Goal: Task Accomplishment & Management: Complete application form

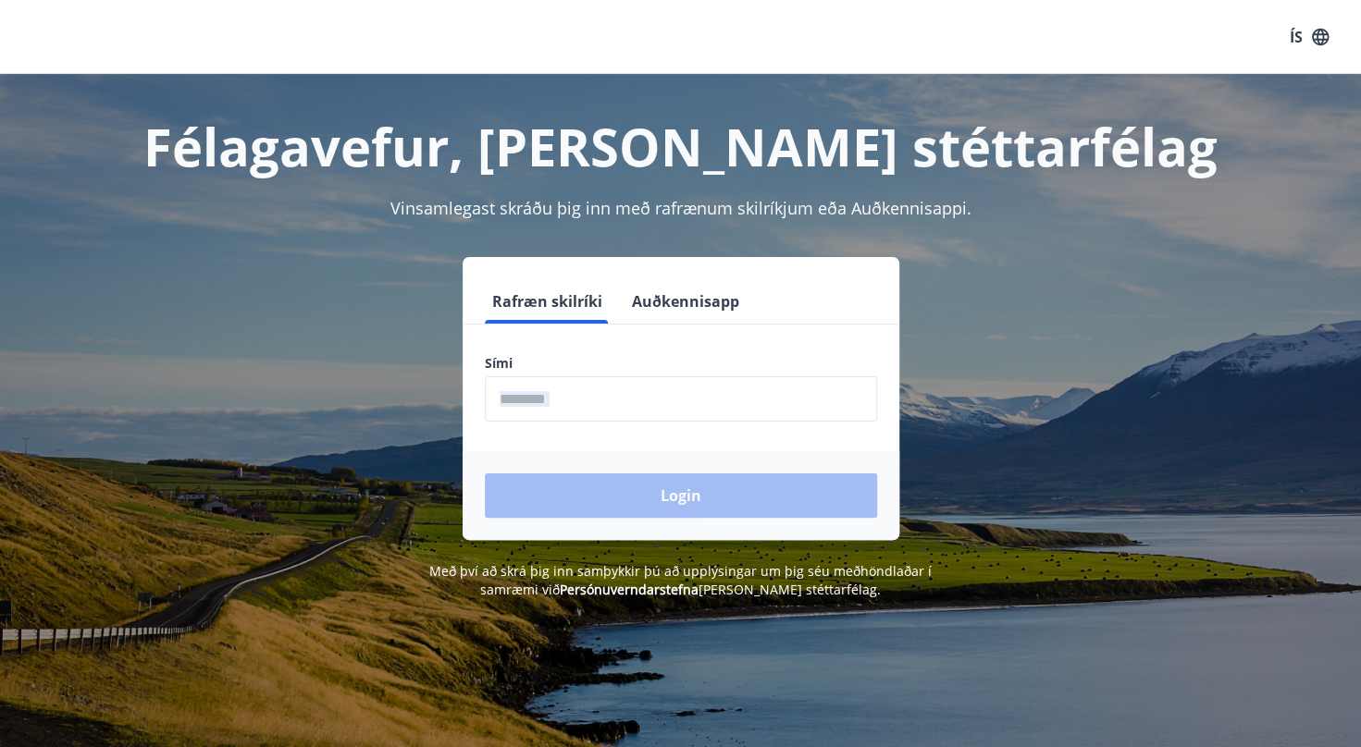
drag, startPoint x: 727, startPoint y: 422, endPoint x: 721, endPoint y: 392, distance: 30.3
click at [721, 392] on form "Rafræn skilríki Auðkennisapp Sími ​ Login" at bounding box center [681, 409] width 437 height 261
click at [720, 392] on input "phone" at bounding box center [681, 398] width 392 height 45
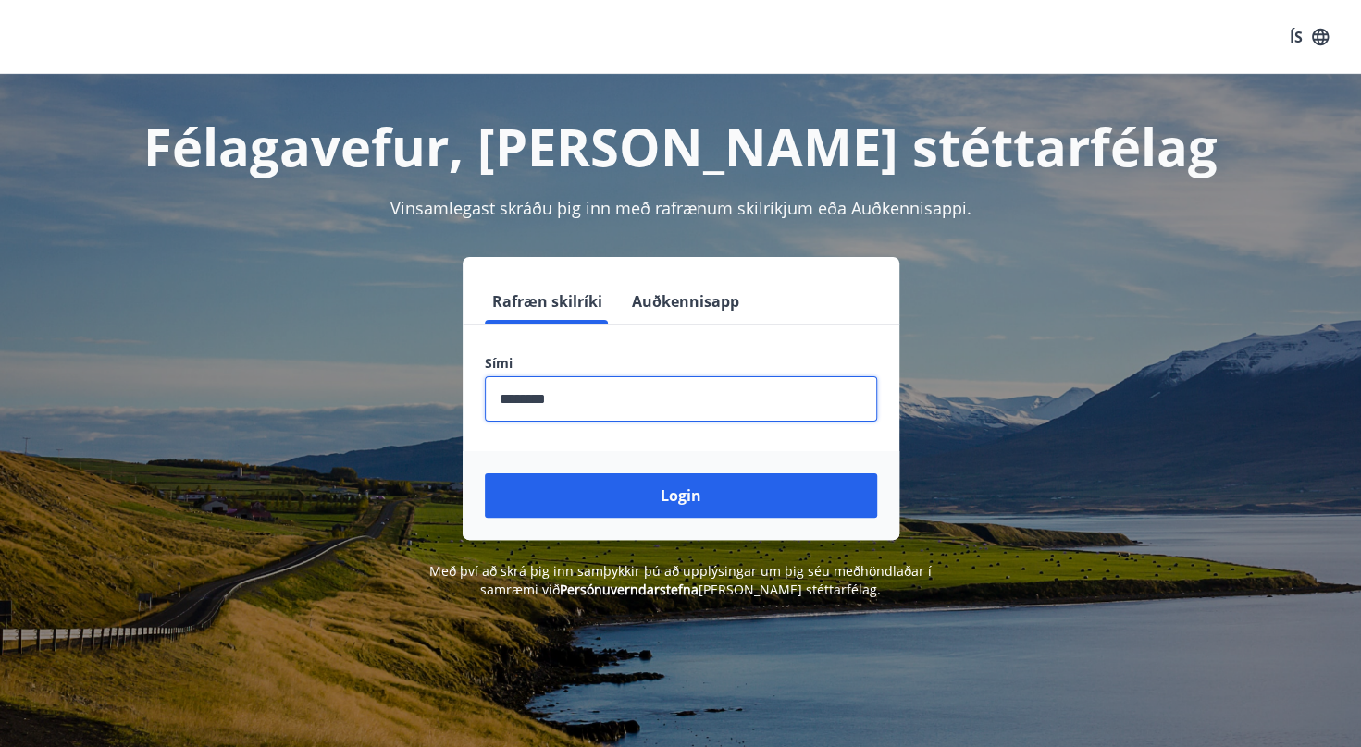
type input "********"
click at [485, 474] on button "Login" at bounding box center [681, 496] width 392 height 44
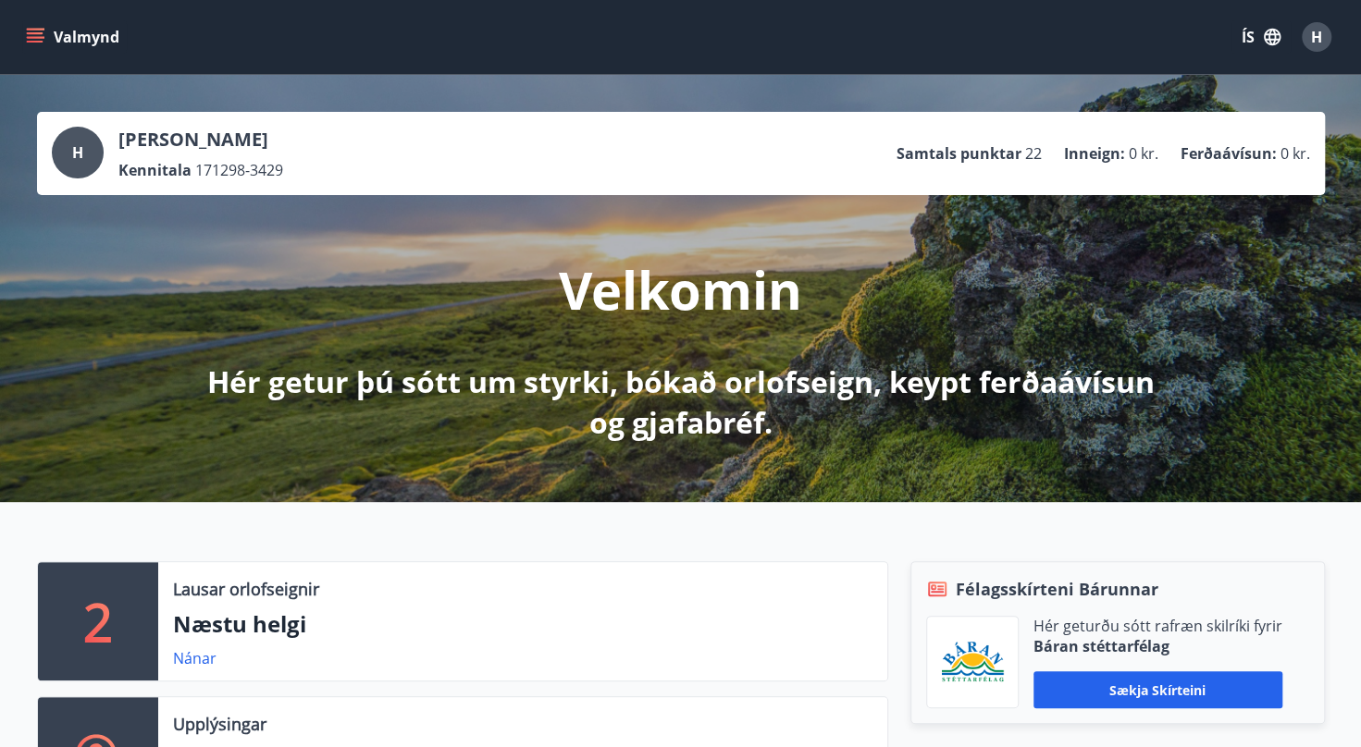
click at [39, 29] on icon "menu" at bounding box center [37, 30] width 20 height 2
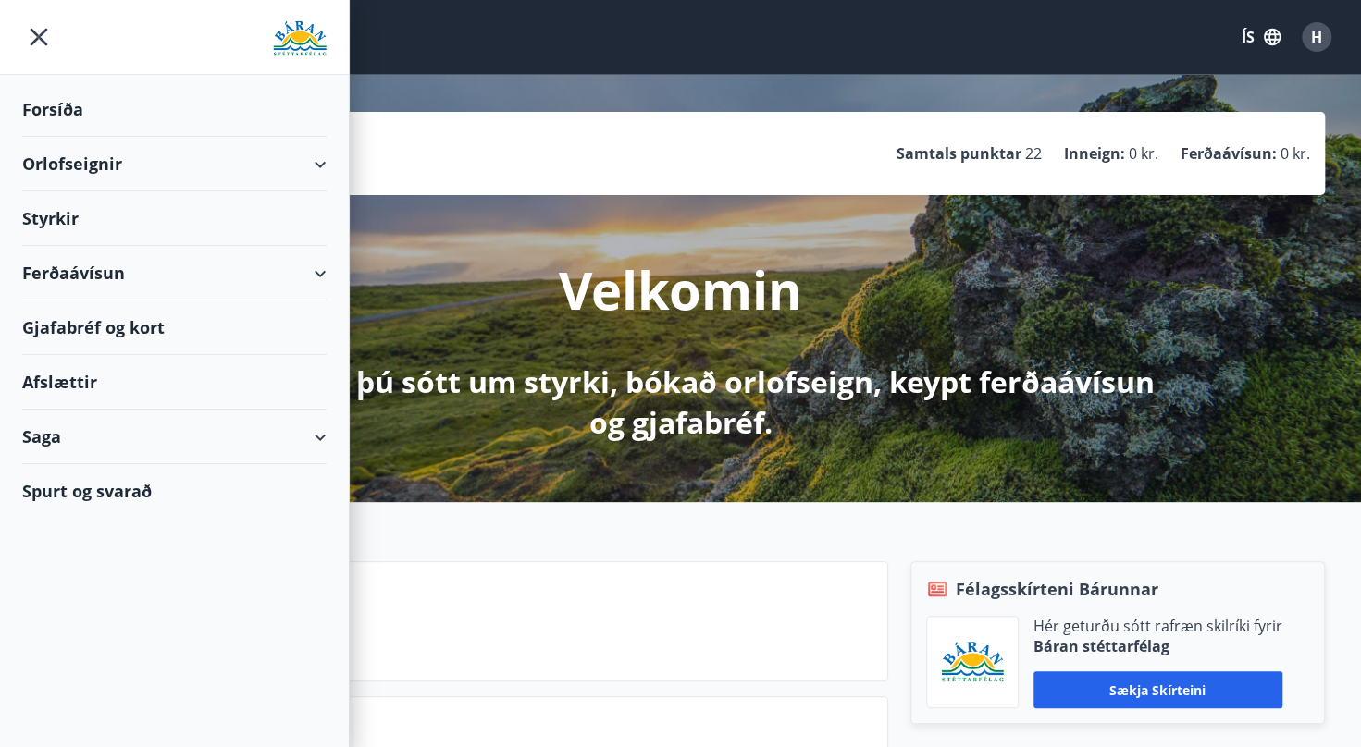
click at [53, 224] on div "Styrkir" at bounding box center [174, 218] width 304 height 55
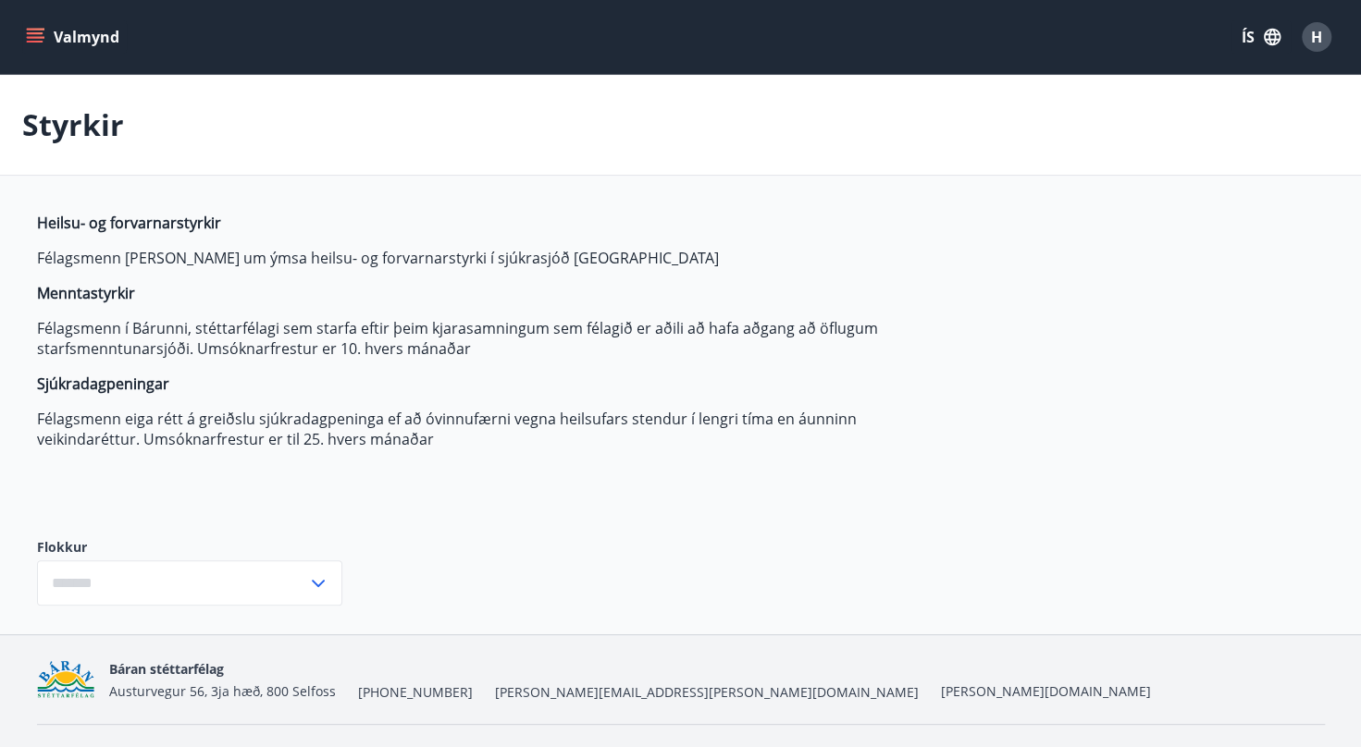
type input "***"
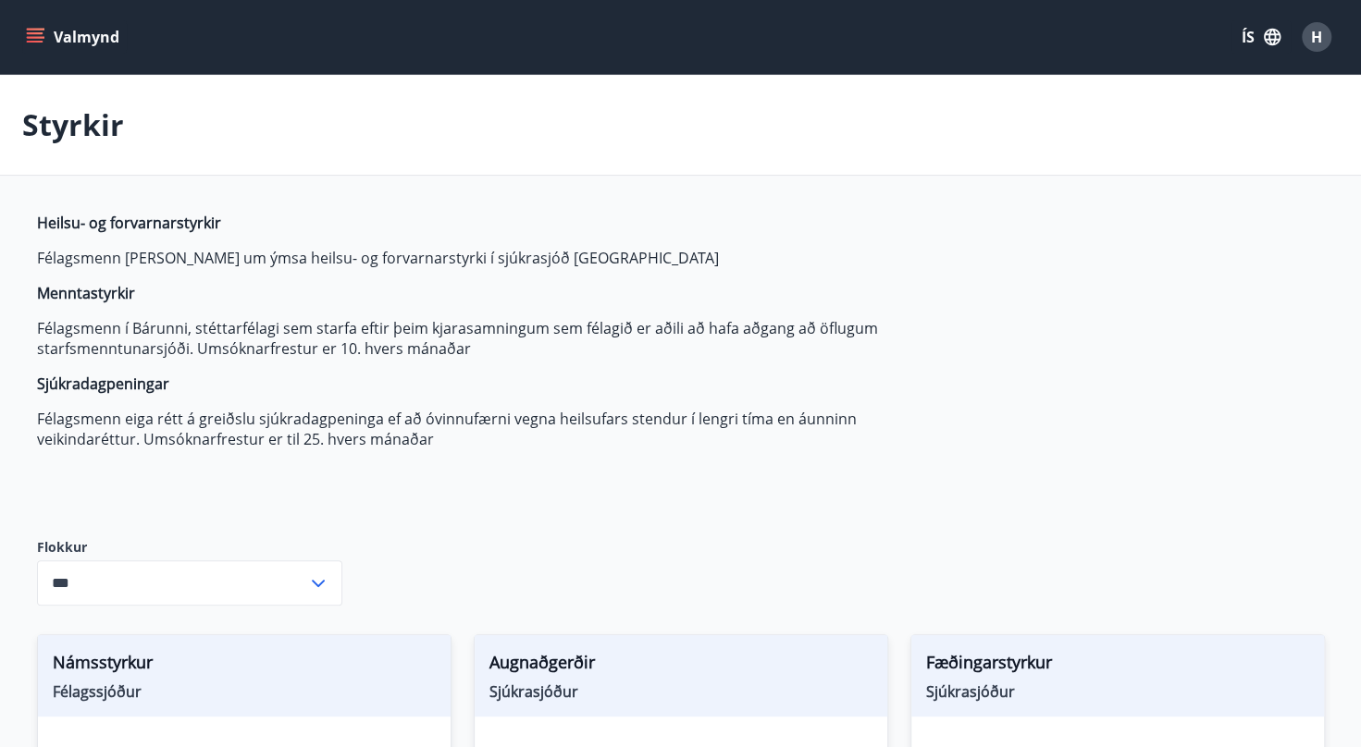
click at [50, 57] on div "Valmynd ÍS H" at bounding box center [680, 37] width 1316 height 44
click at [28, 30] on icon "menu" at bounding box center [37, 30] width 20 height 2
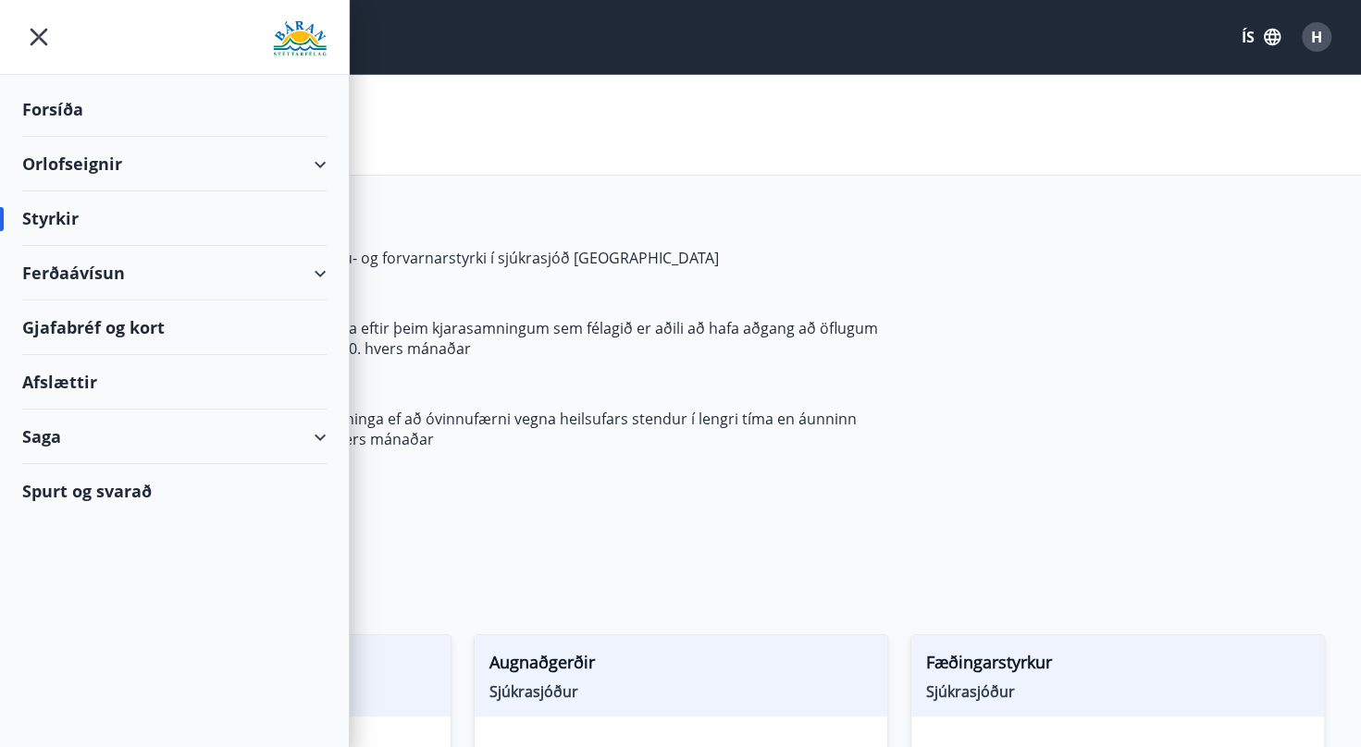
click at [323, 269] on div "Ferðaávísun" at bounding box center [174, 273] width 304 height 55
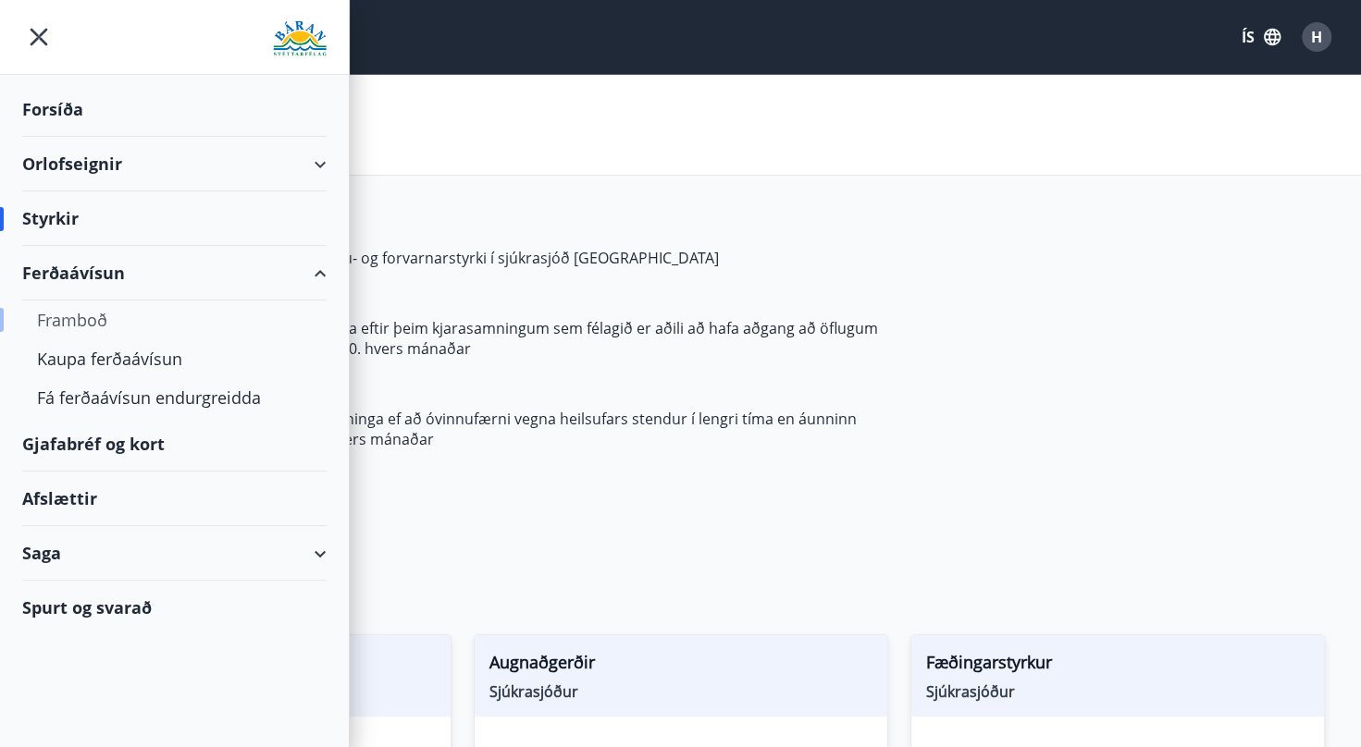
click at [85, 316] on div "Framboð" at bounding box center [174, 320] width 275 height 39
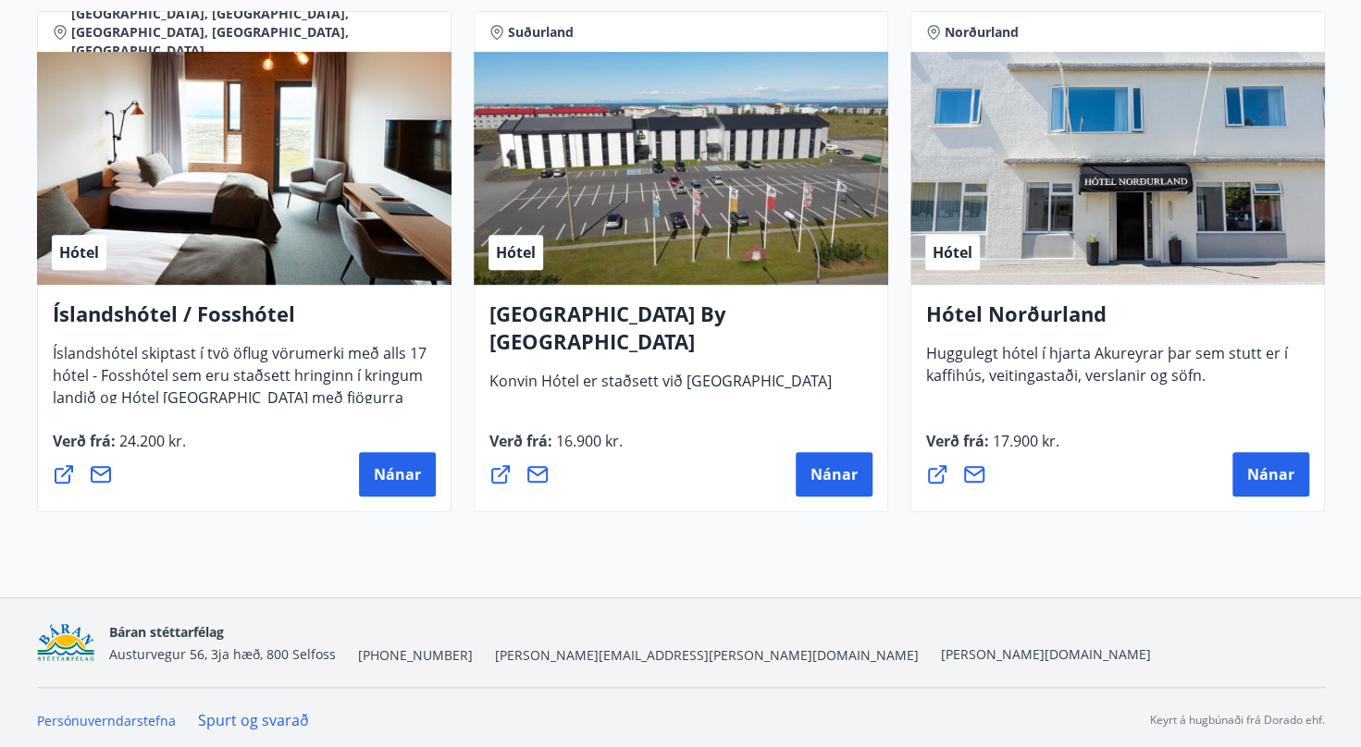
scroll to position [4538, 0]
